Goal: Communication & Community: Answer question/provide support

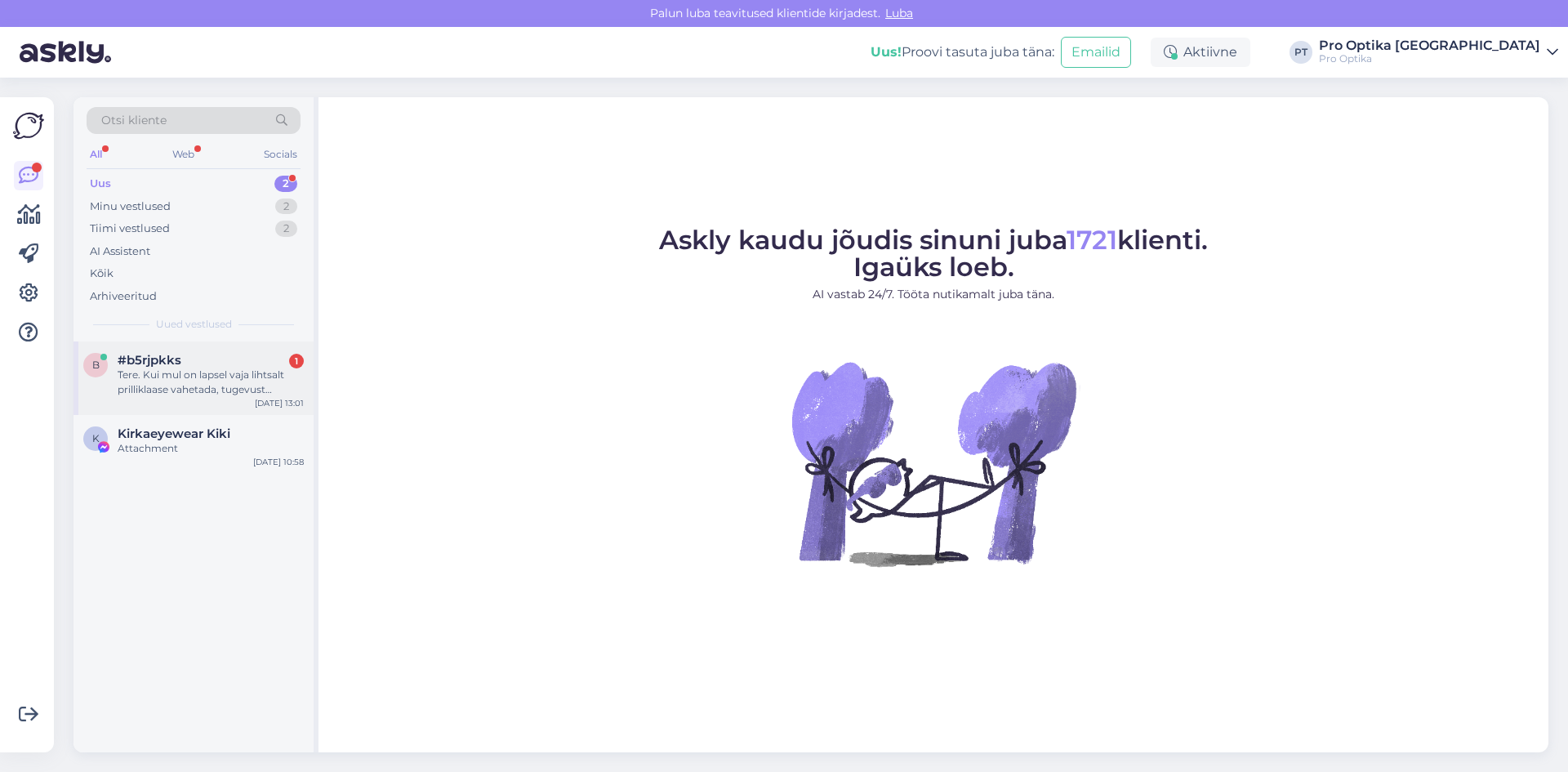
click at [232, 395] on div "Tere. Kui mul on lapsel vaja lihtsalt prilliklaase vahetada, tugevust muutma ei…" at bounding box center [211, 382] width 187 height 30
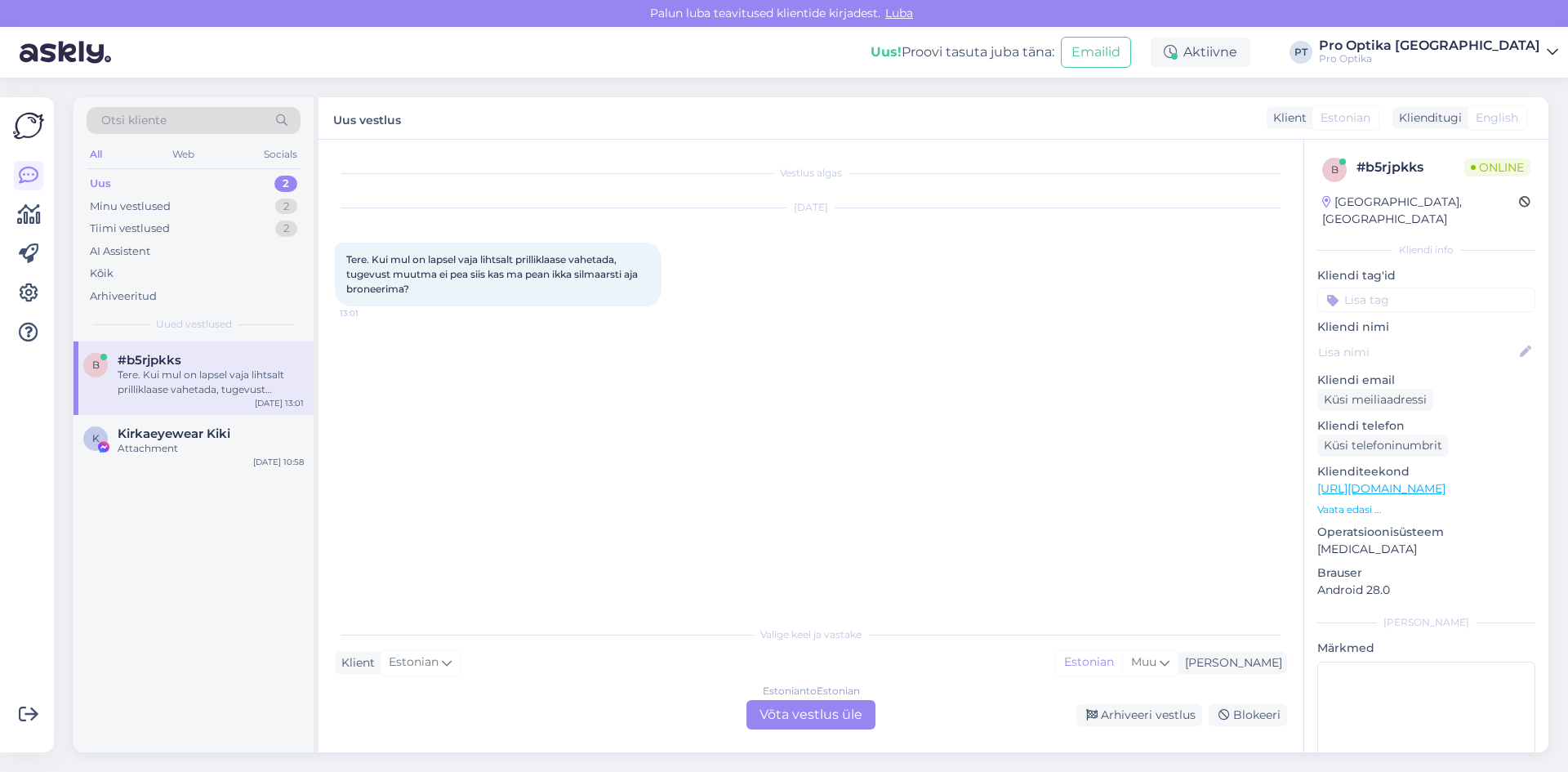
click at [819, 712] on div "Estonian to Estonian Võta vestlus üle" at bounding box center [811, 714] width 129 height 30
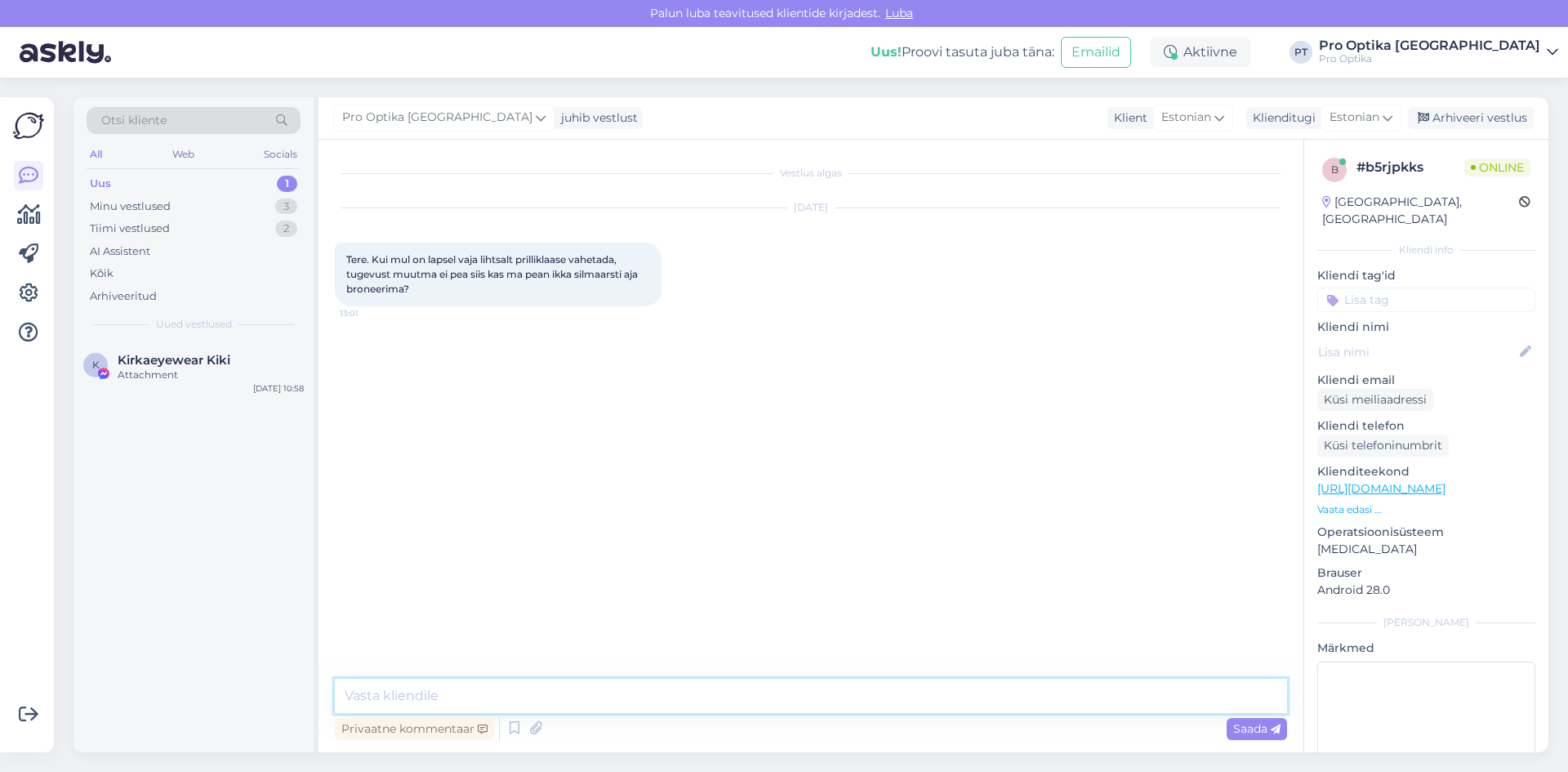
click at [803, 699] on textarea at bounding box center [811, 696] width 952 height 34
type textarea "Tere! Sobib ka optometristi visiit."
click at [198, 385] on div "K Kirkaeyewear Kiki Attachment Aug 25 10:58" at bounding box center [193, 371] width 240 height 59
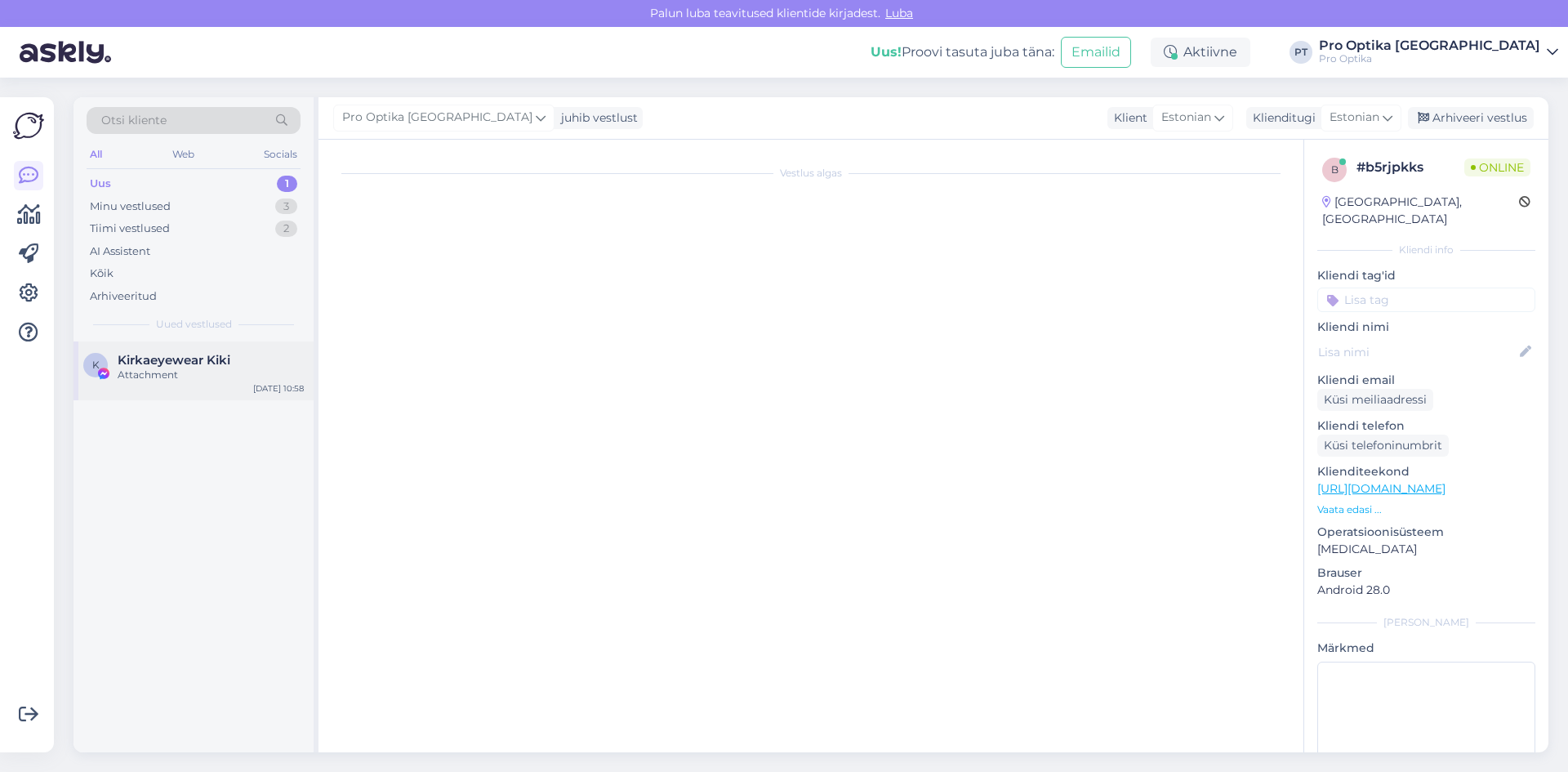
scroll to position [344, 0]
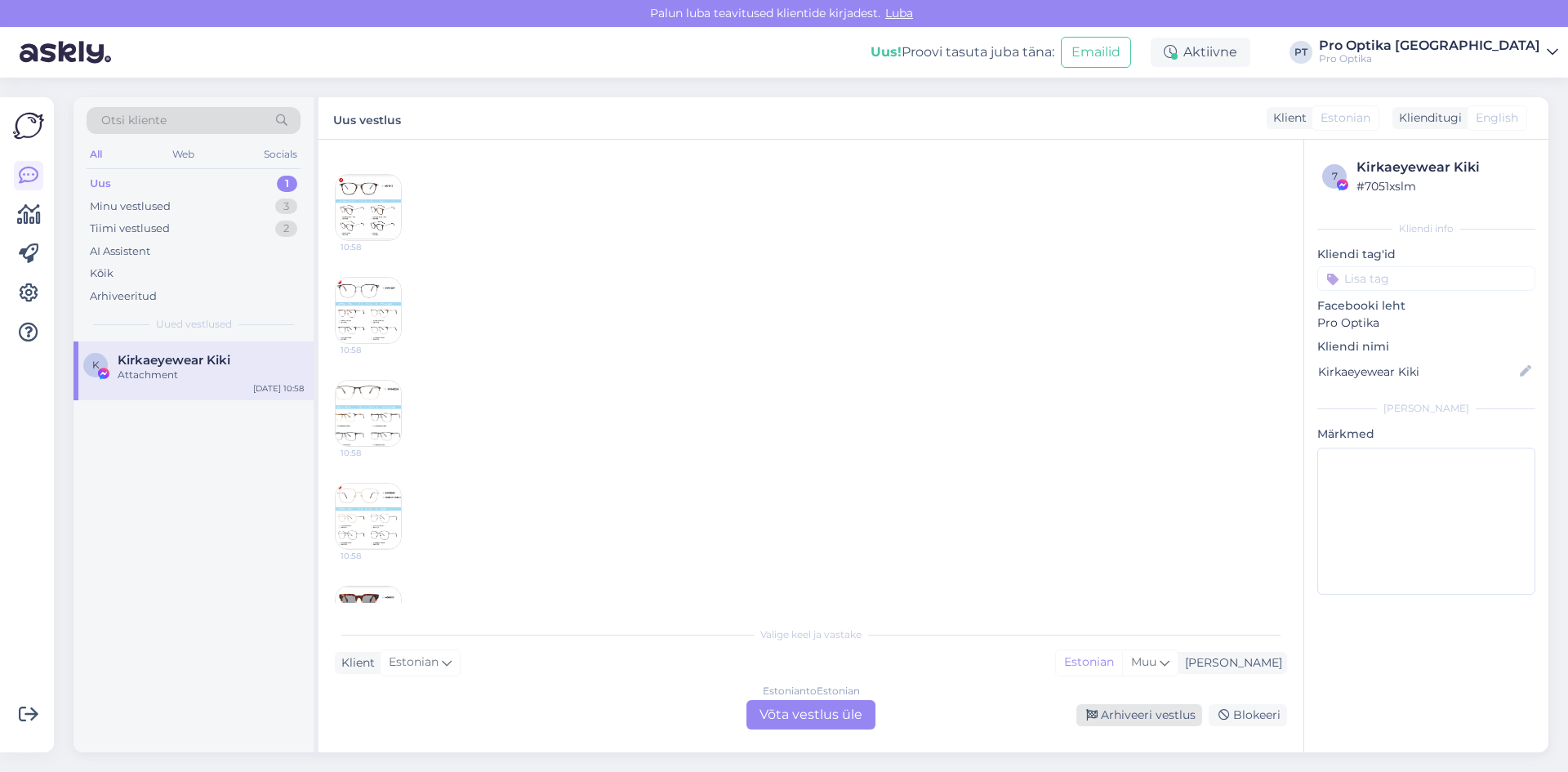
click at [1169, 708] on div "Arhiveeri vestlus" at bounding box center [1139, 715] width 126 height 22
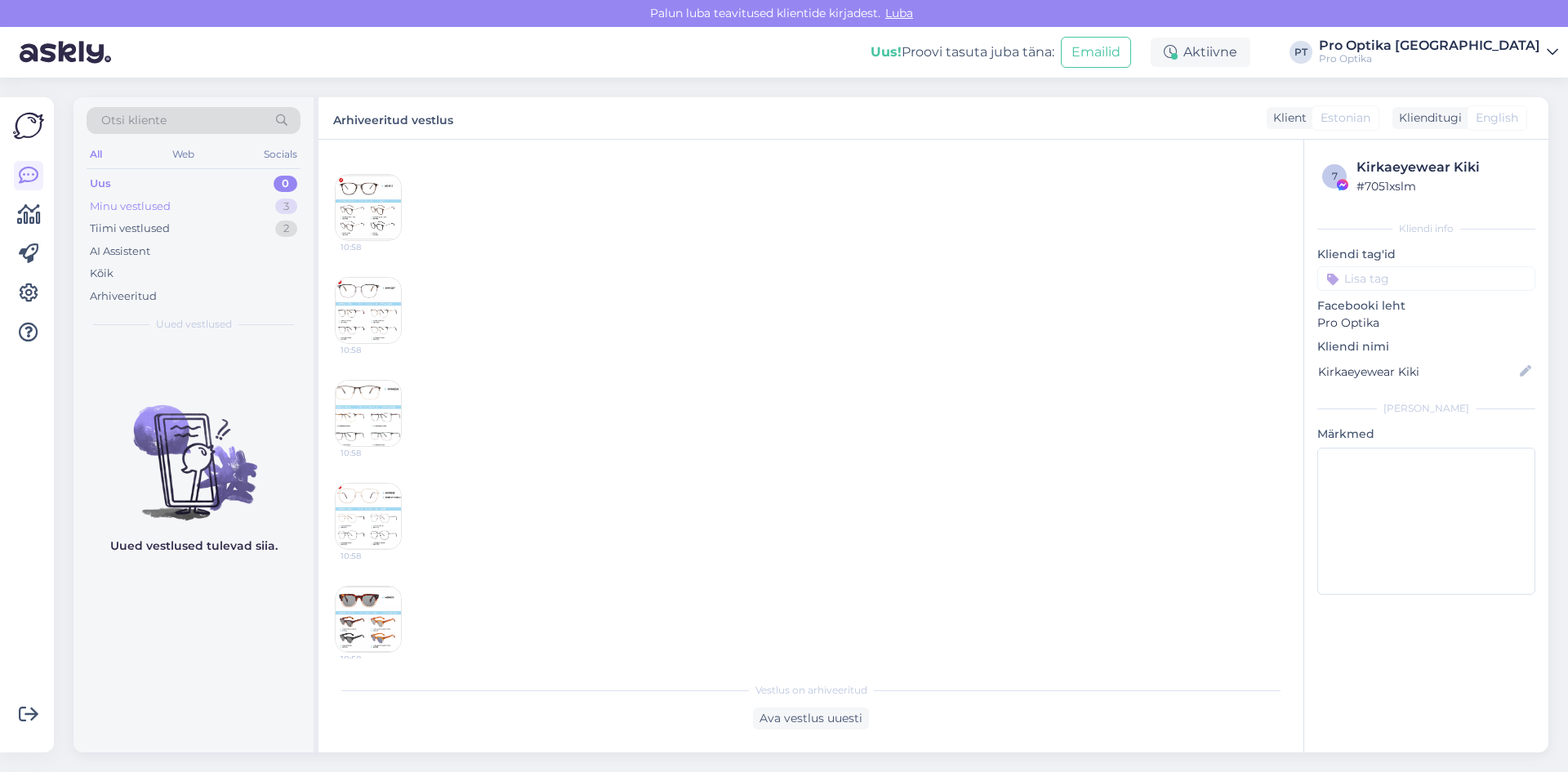
click at [146, 210] on div "Minu vestlused" at bounding box center [130, 206] width 81 height 16
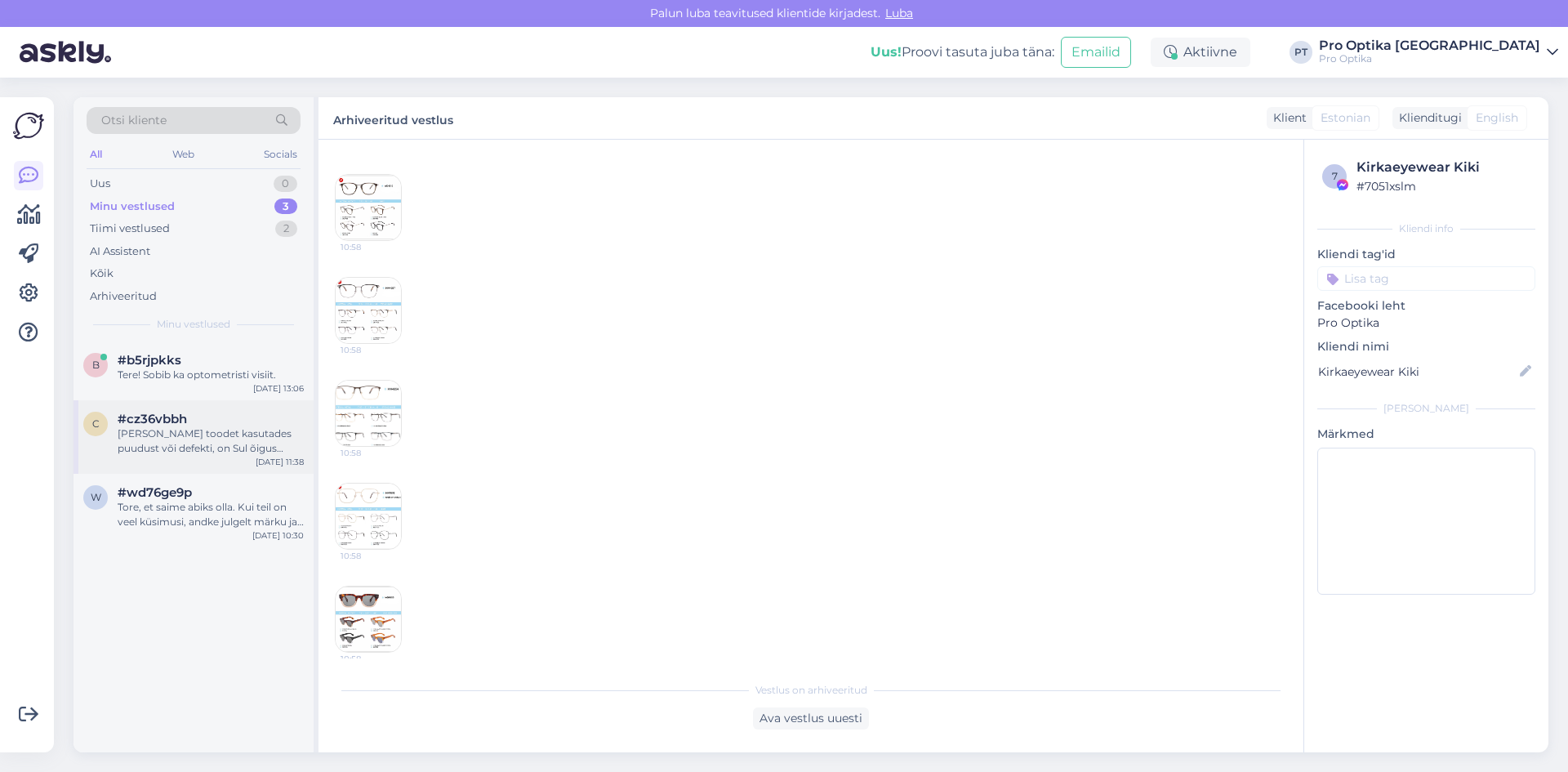
click at [238, 442] on div "Kui märkad toodet kasutades puudust või defekti, on Sul õigus esitada kaebus ka…" at bounding box center [211, 441] width 187 height 30
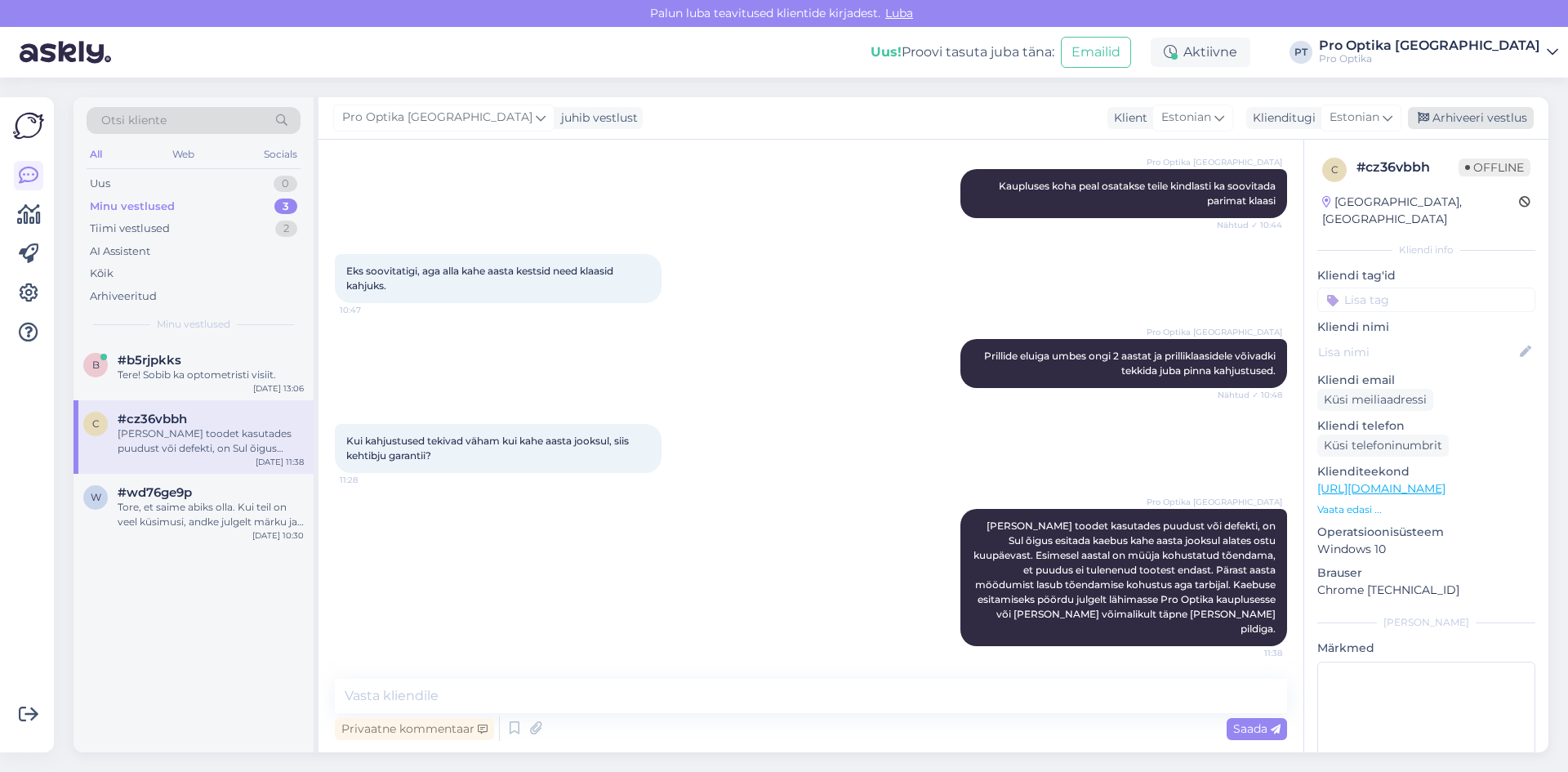
click at [1458, 115] on div "Arhiveeri vestlus" at bounding box center [1471, 118] width 126 height 22
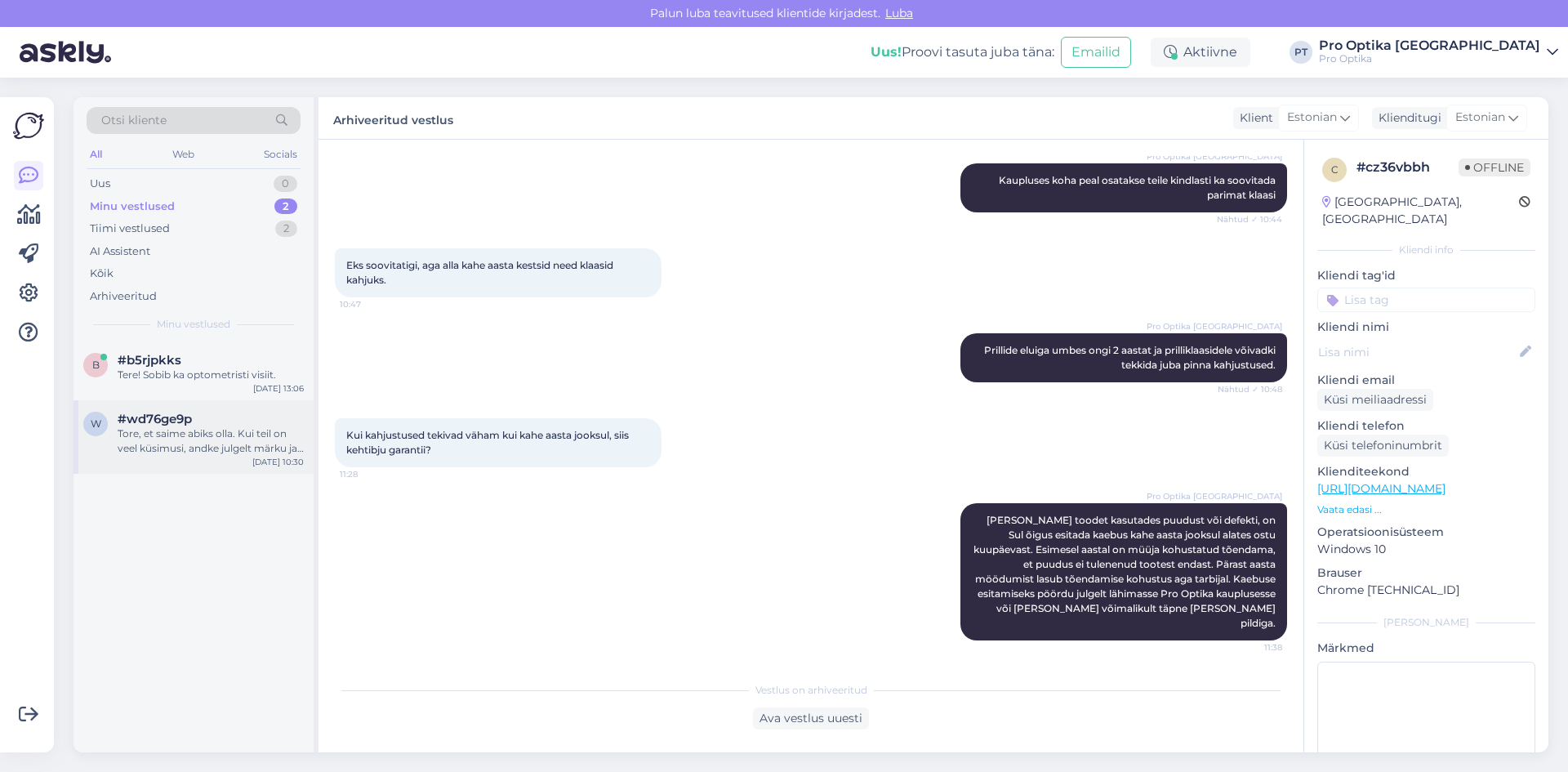
click at [188, 433] on div "Tore, et saime abiks olla. Kui teil on veel küsimusi, andke julgelt märku ja ai…" at bounding box center [211, 441] width 187 height 30
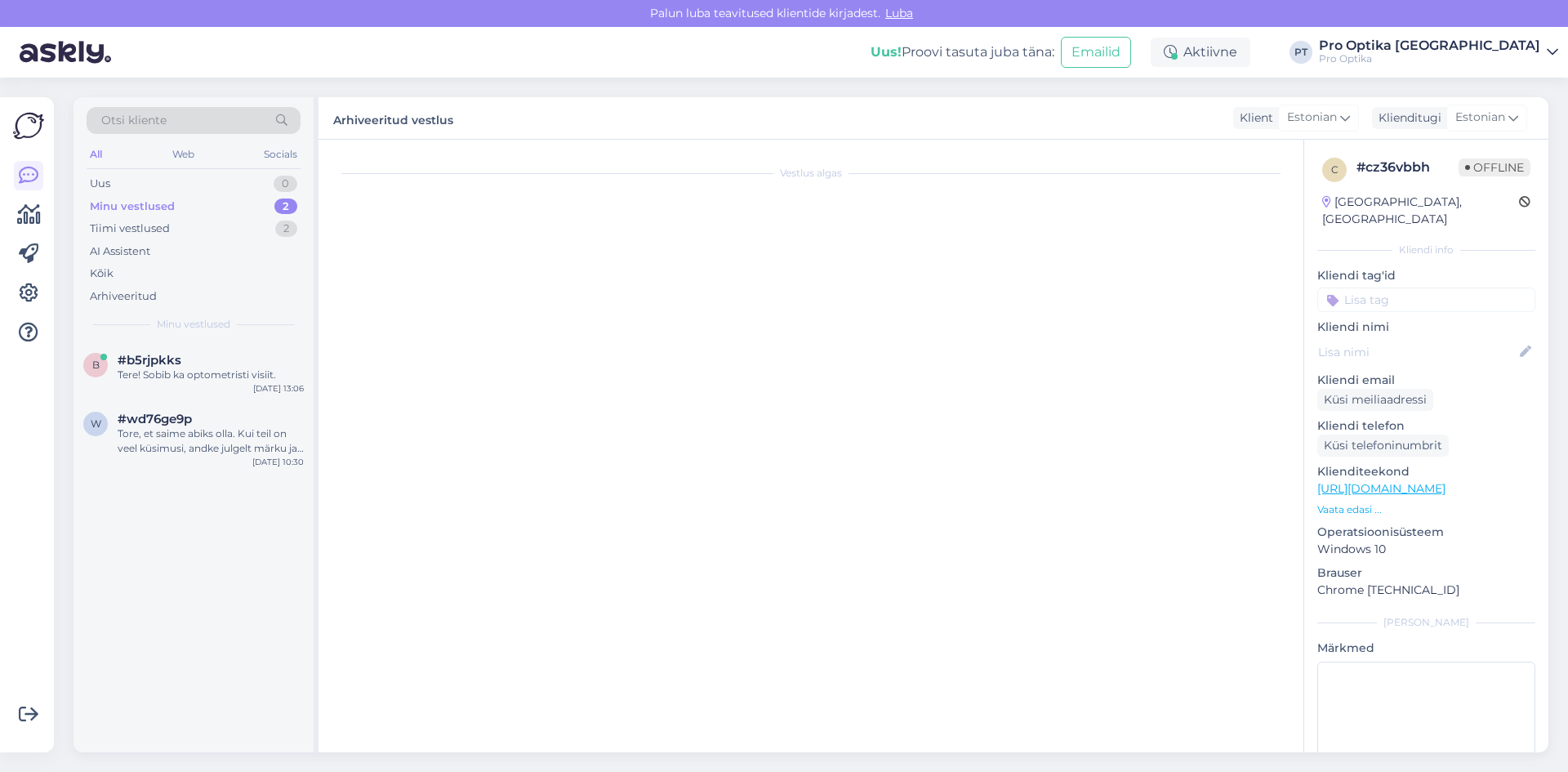
scroll to position [1538, 0]
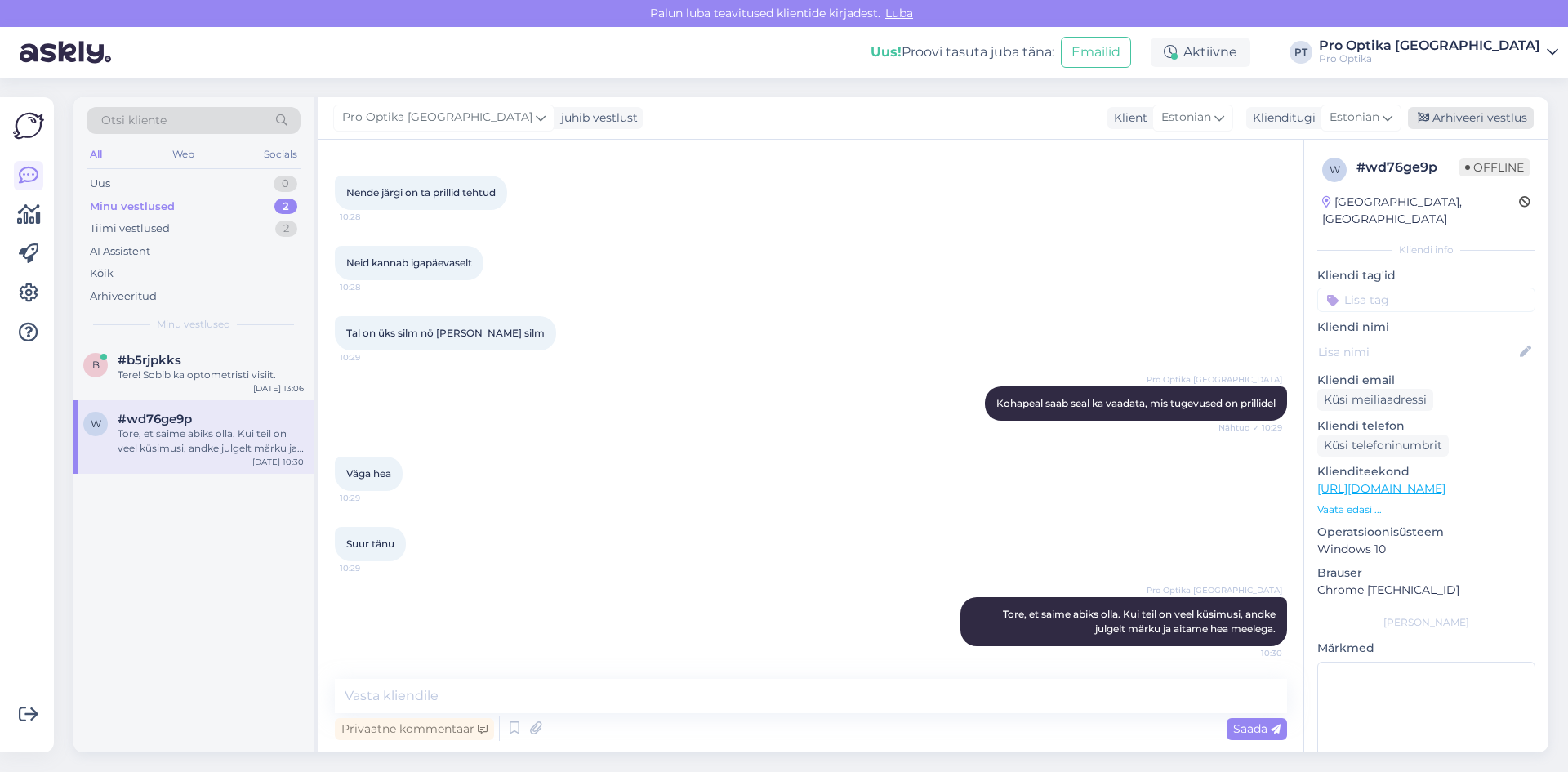
click at [1515, 117] on div "Arhiveeri vestlus" at bounding box center [1471, 118] width 126 height 22
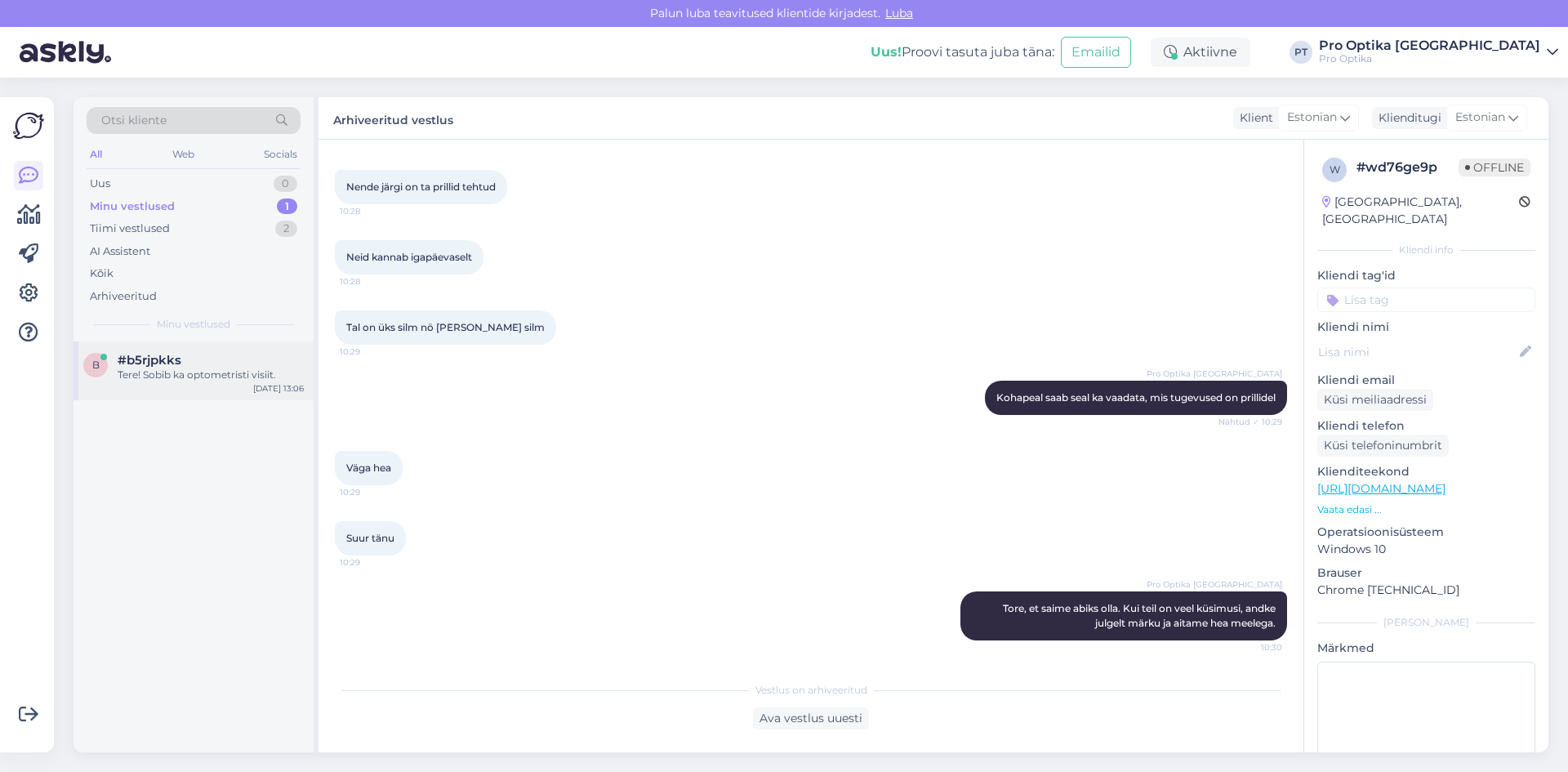
click at [252, 382] on div "Tere! Sobib ka optometristi visiit." at bounding box center [211, 374] width 187 height 14
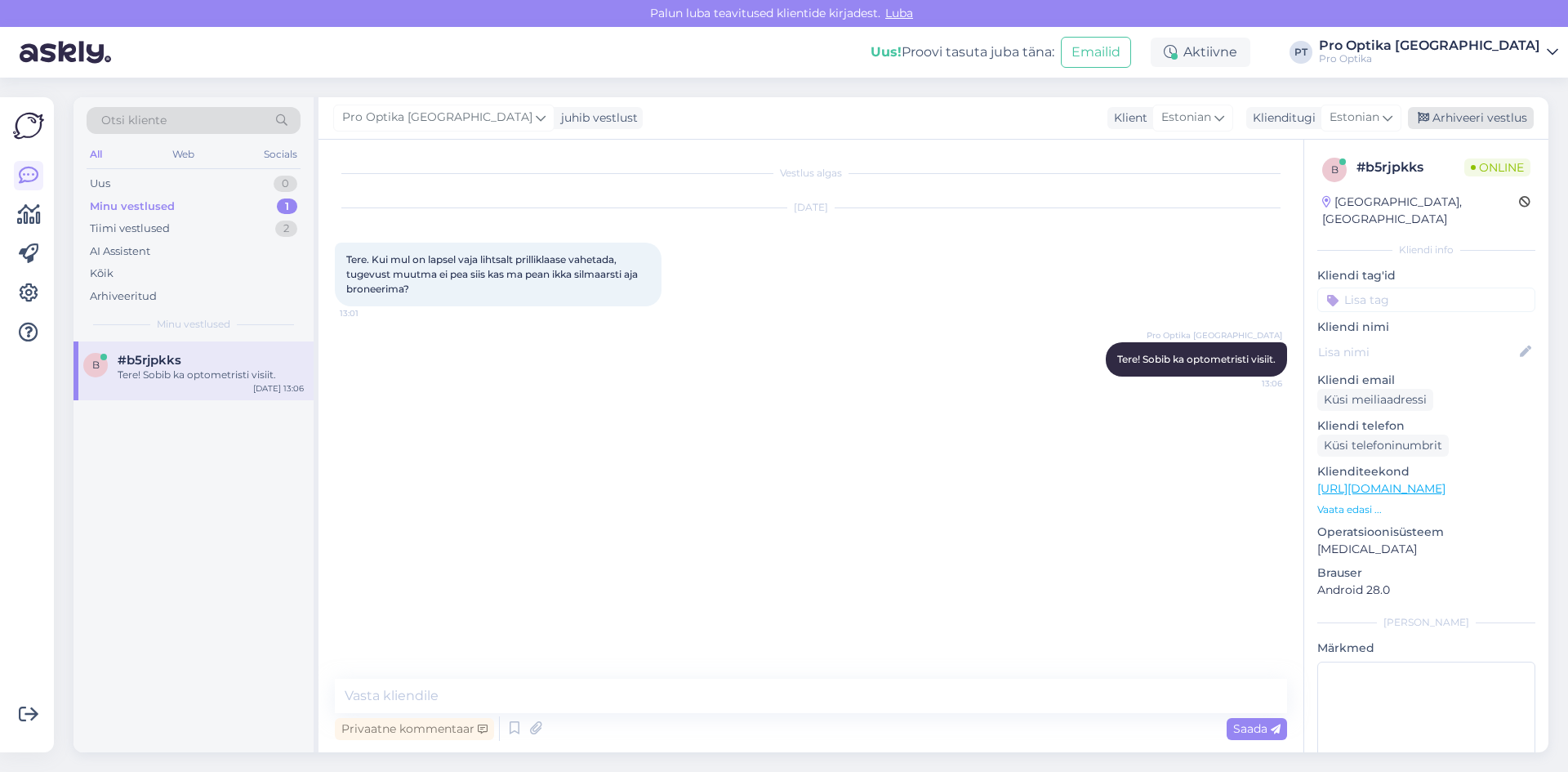
click at [1472, 111] on div "Arhiveeri vestlus" at bounding box center [1471, 118] width 126 height 22
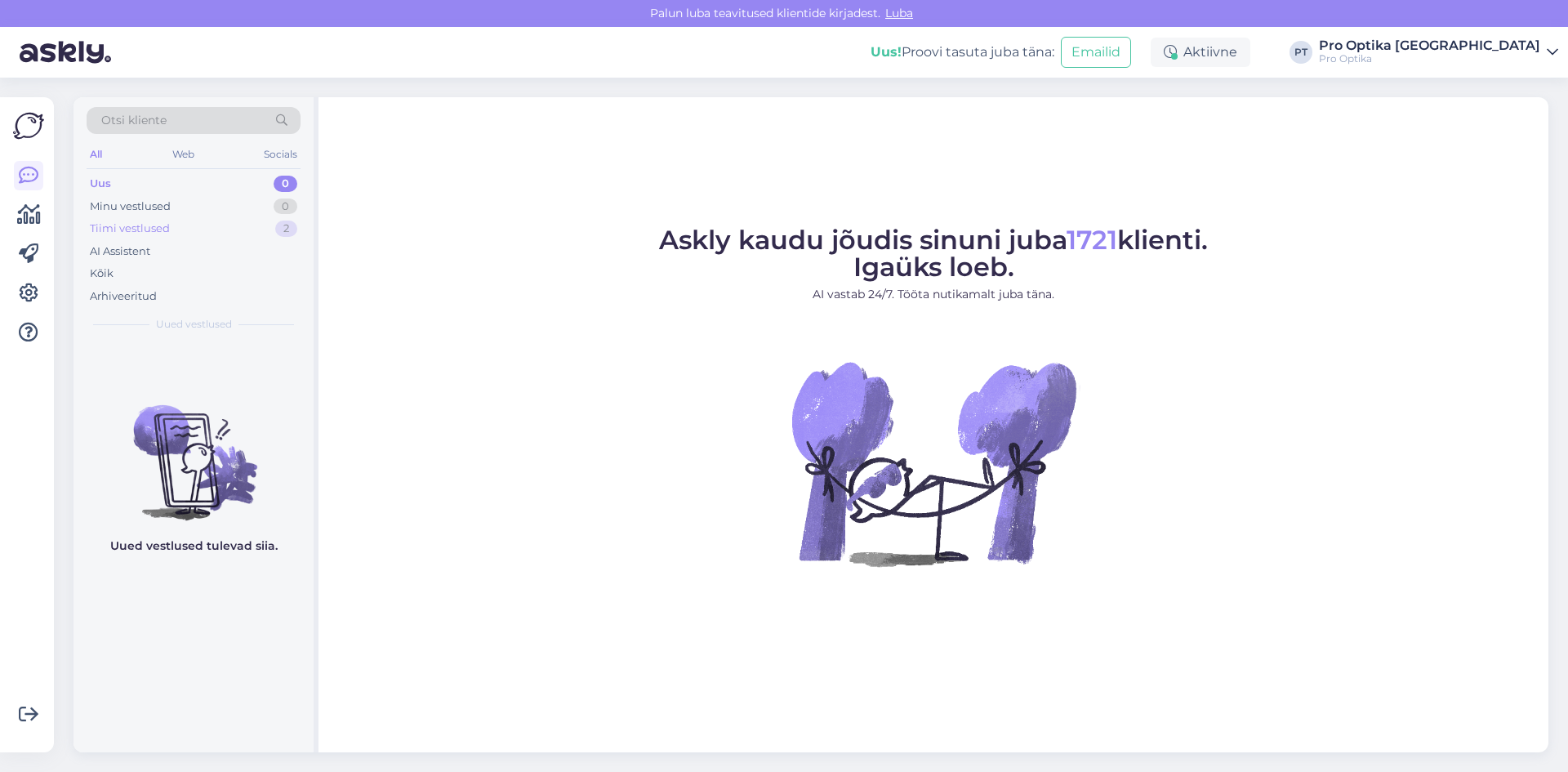
click at [174, 237] on div "Tiimi vestlused 2" at bounding box center [193, 228] width 214 height 23
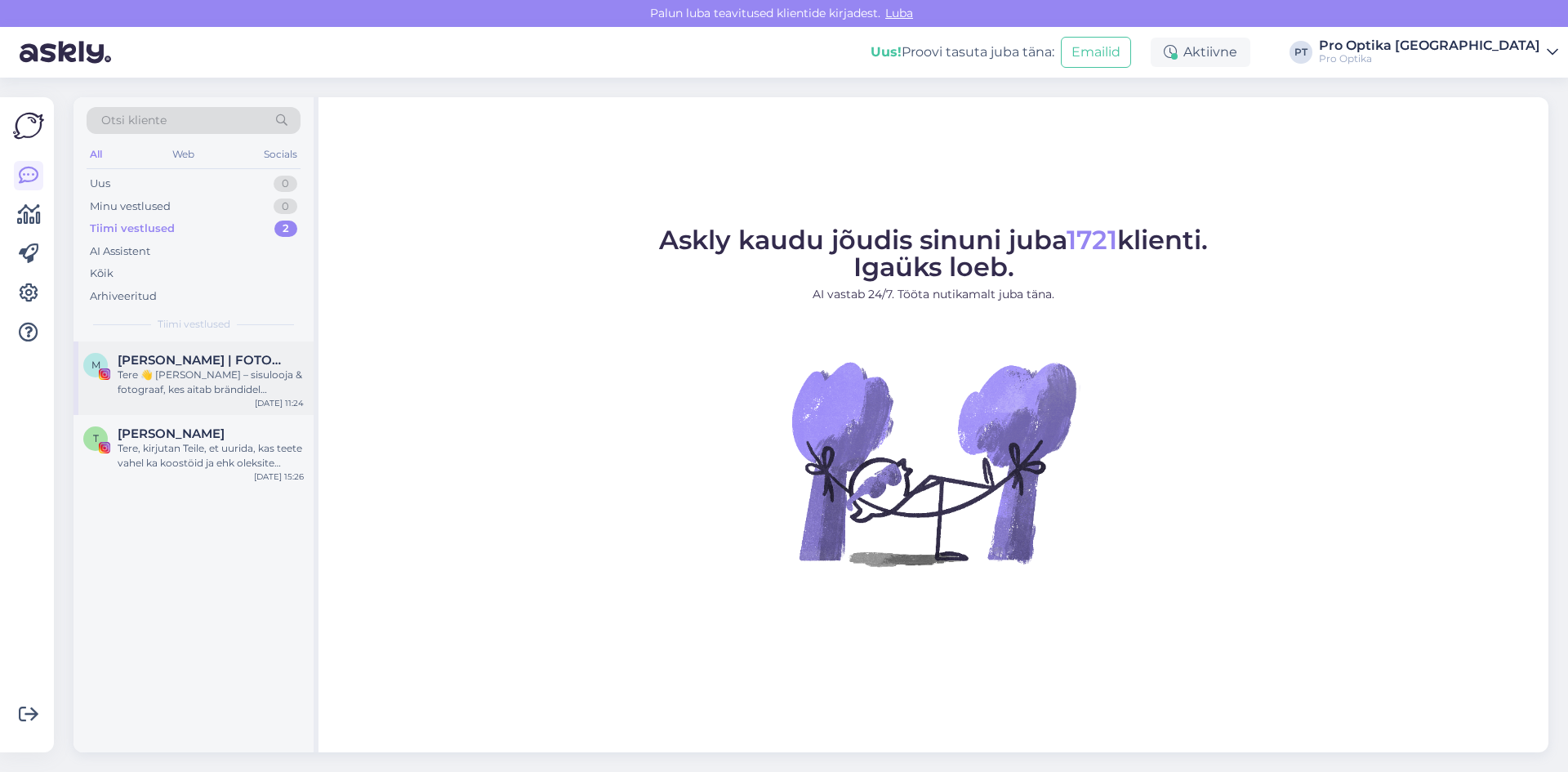
click at [198, 391] on div "Tere 👋 [PERSON_NAME] – sisulooja & fotograaf, kes aitab brändidel sotsiaalmeedi…" at bounding box center [211, 382] width 187 height 30
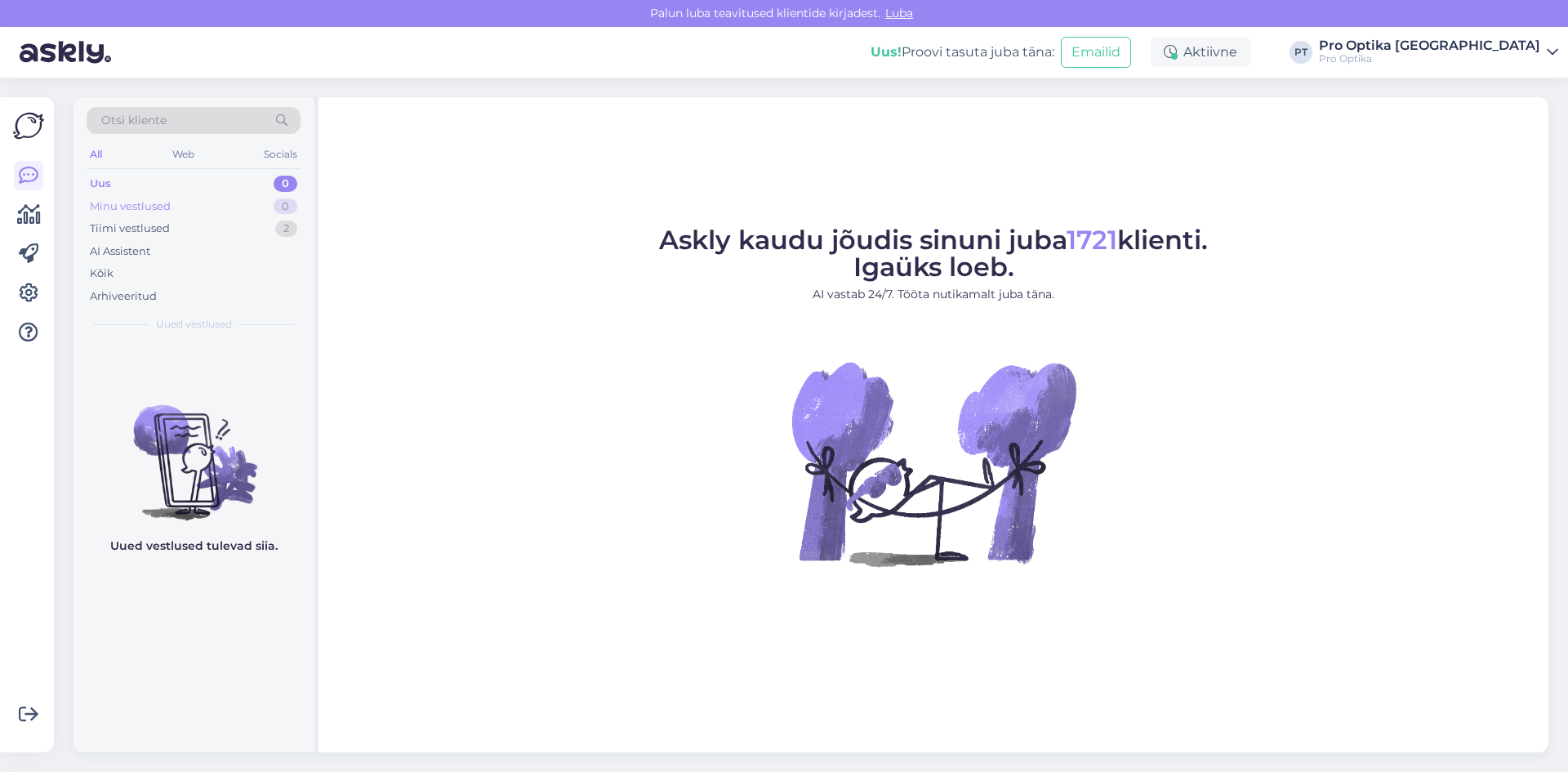
click at [176, 206] on div "Minu vestlused 0" at bounding box center [193, 206] width 214 height 23
click at [169, 137] on div "Otsi kliente" at bounding box center [193, 125] width 214 height 36
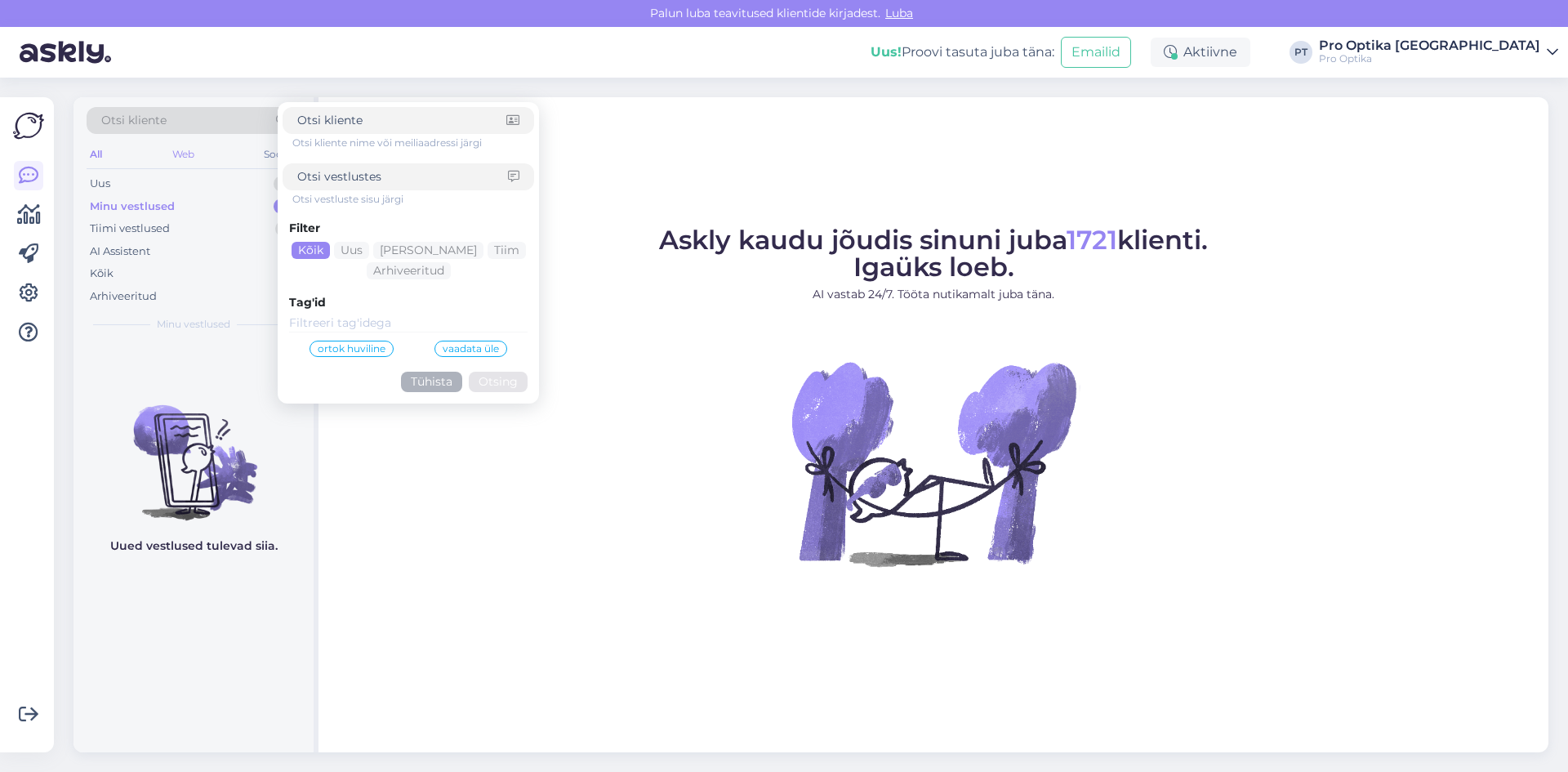
click at [174, 149] on div "Web" at bounding box center [183, 154] width 29 height 21
